Goal: Task Accomplishment & Management: Manage account settings

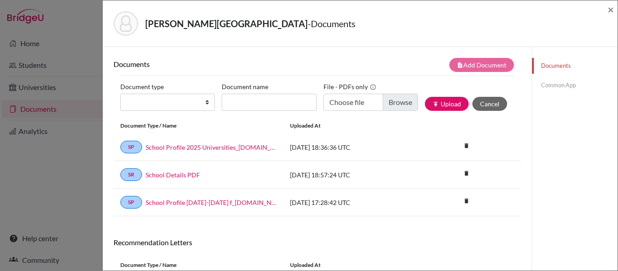
scroll to position [118, 0]
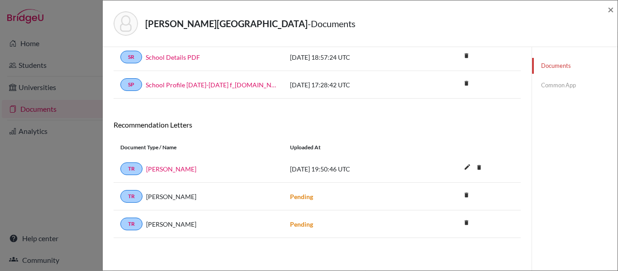
click at [22, 19] on div "[PERSON_NAME][GEOGRAPHIC_DATA] - Documents × Documents note_add Add Document Do…" at bounding box center [309, 135] width 618 height 271
click at [610, 8] on span "×" at bounding box center [610, 9] width 6 height 13
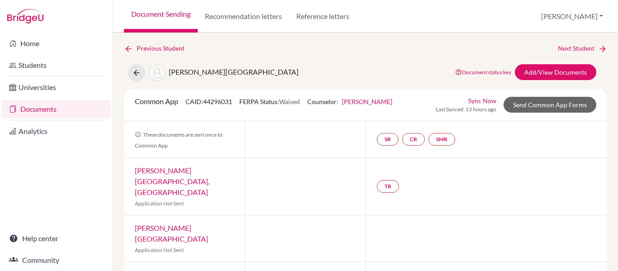
click at [29, 16] on img at bounding box center [25, 16] width 36 height 14
click at [27, 16] on img at bounding box center [25, 16] width 36 height 14
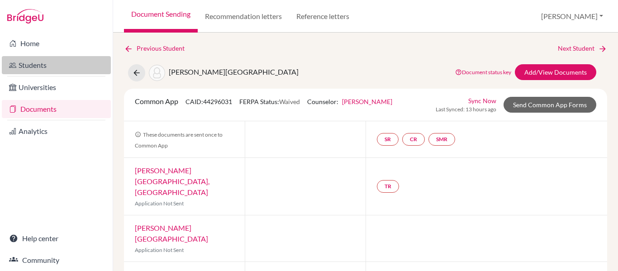
click at [29, 70] on link "Students" at bounding box center [56, 65] width 109 height 18
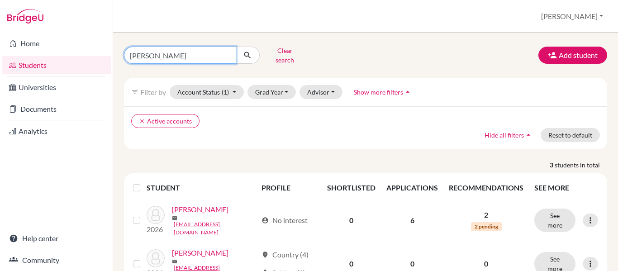
click at [179, 53] on input "[PERSON_NAME]" at bounding box center [180, 55] width 112 height 17
type input "o"
type input "farach"
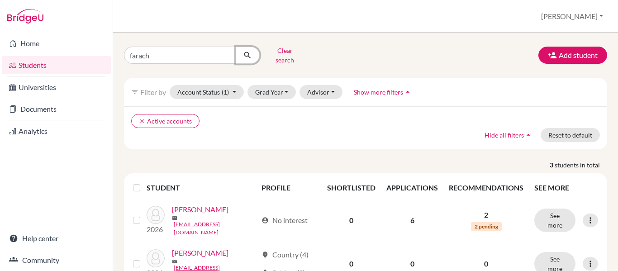
click at [246, 52] on icon "submit" at bounding box center [247, 55] width 9 height 9
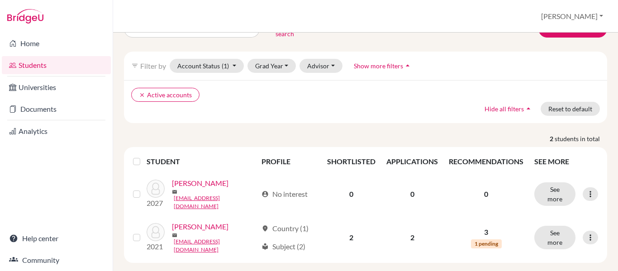
click at [83, 69] on link "Students" at bounding box center [56, 65] width 109 height 18
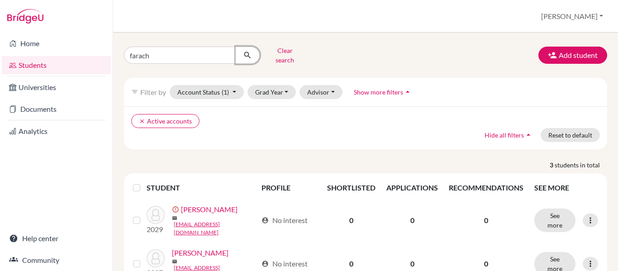
click at [248, 51] on icon "submit" at bounding box center [247, 55] width 9 height 9
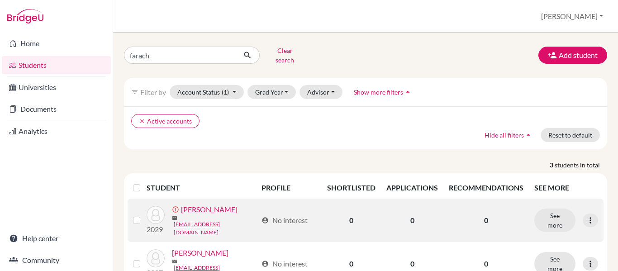
click at [204, 211] on link "Farach, Adrian" at bounding box center [209, 209] width 57 height 11
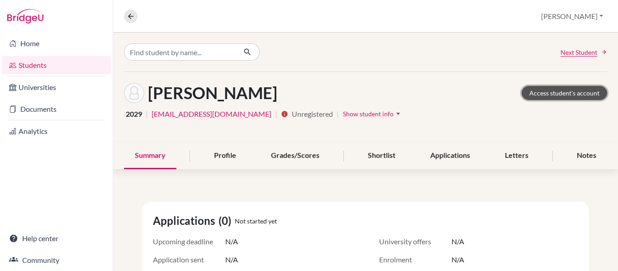
click at [552, 92] on link "Access student's account" at bounding box center [563, 93] width 85 height 14
click at [568, 94] on link "Access student's account" at bounding box center [563, 93] width 85 height 14
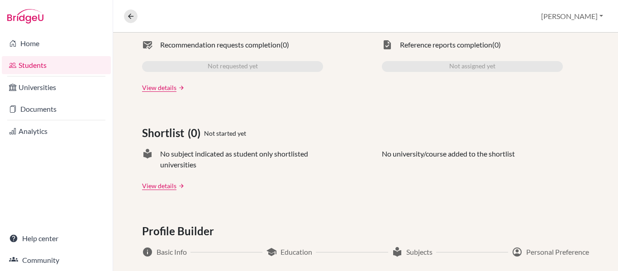
scroll to position [346, 0]
